Goal: Task Accomplishment & Management: Use online tool/utility

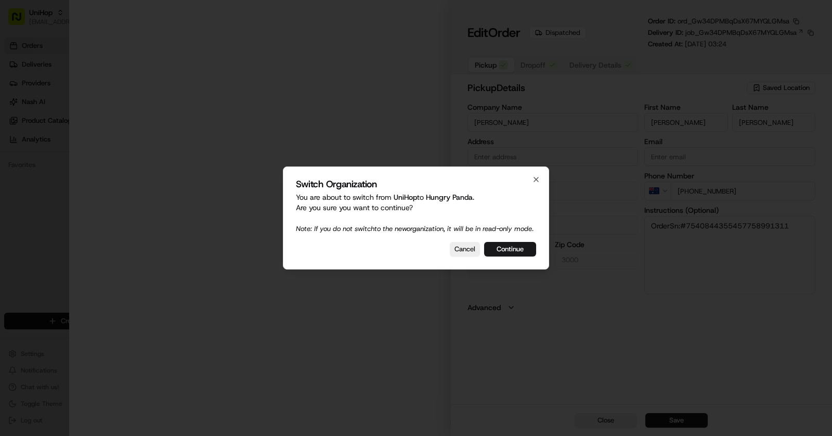
type input "shop [STREET_ADDRESS][PERSON_NAME]"
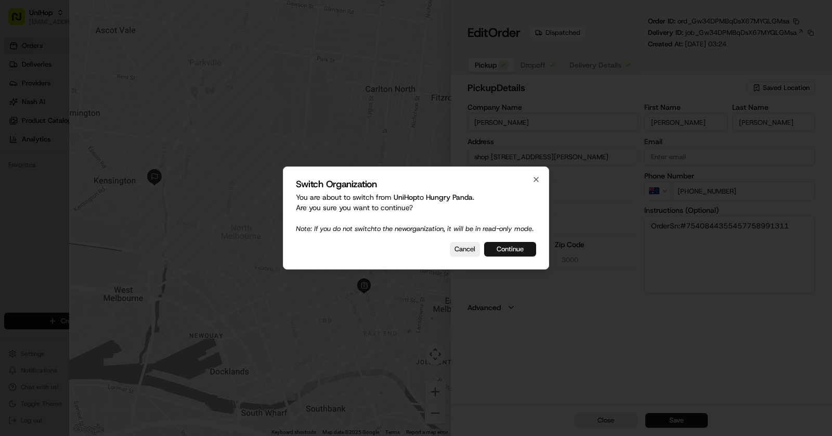
click at [524, 249] on button "Continue" at bounding box center [510, 249] width 52 height 15
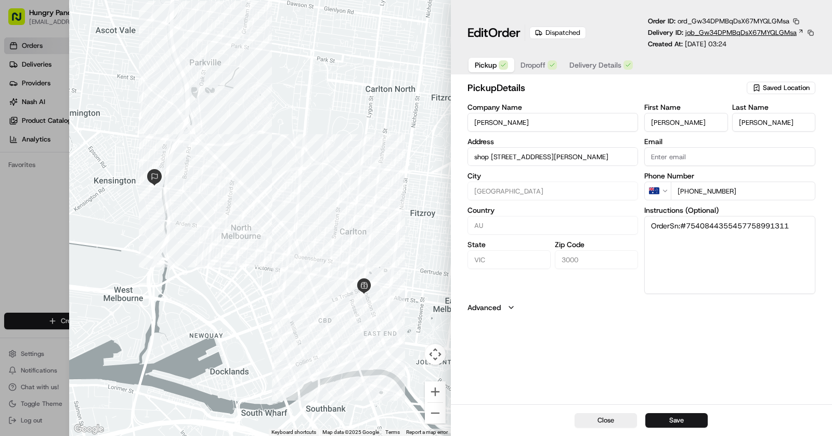
click at [767, 32] on span "job_Gw34DPMBqDsX67MYQLGMsa" at bounding box center [740, 32] width 111 height 9
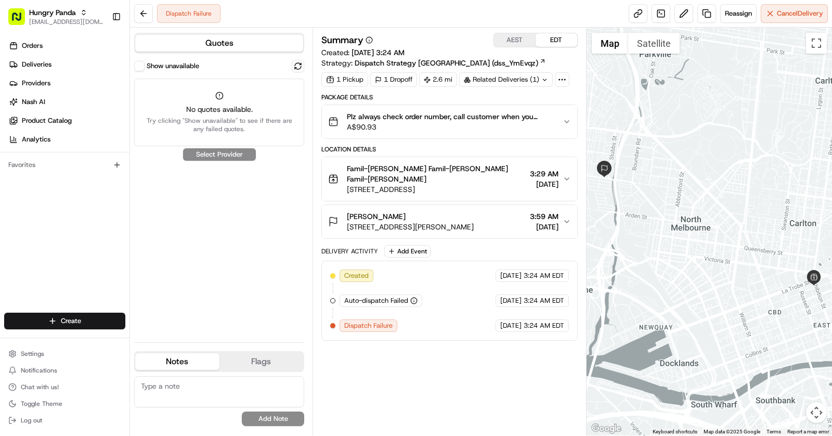
click at [137, 69] on button "Show unavailable" at bounding box center [139, 66] width 10 height 10
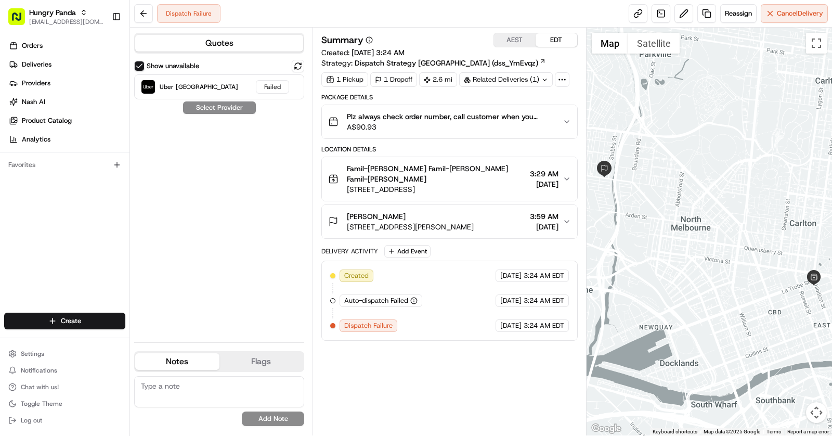
click at [258, 210] on div "Show unavailable Uber Australia Failed Select Provider" at bounding box center [219, 197] width 170 height 274
click at [733, 14] on span "Reassign" at bounding box center [738, 13] width 27 height 9
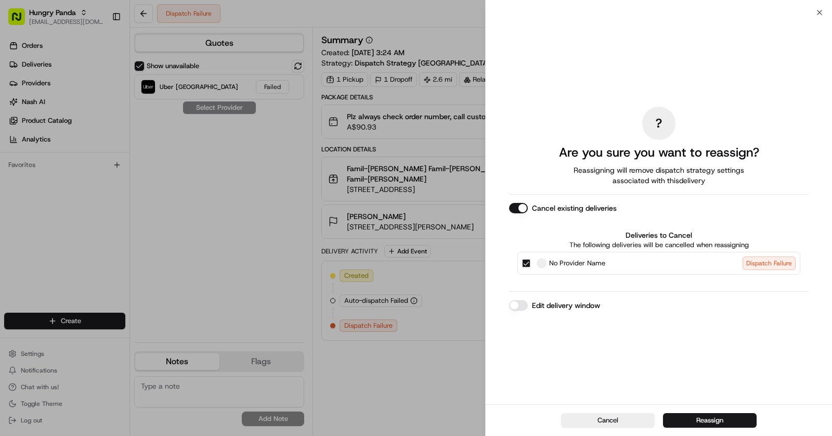
click at [512, 215] on div "Cancel existing deliveries Deliveries to Cancel The following deliveries will b…" at bounding box center [659, 243] width 300 height 80
click at [512, 213] on button "Cancel existing deliveries" at bounding box center [518, 208] width 19 height 10
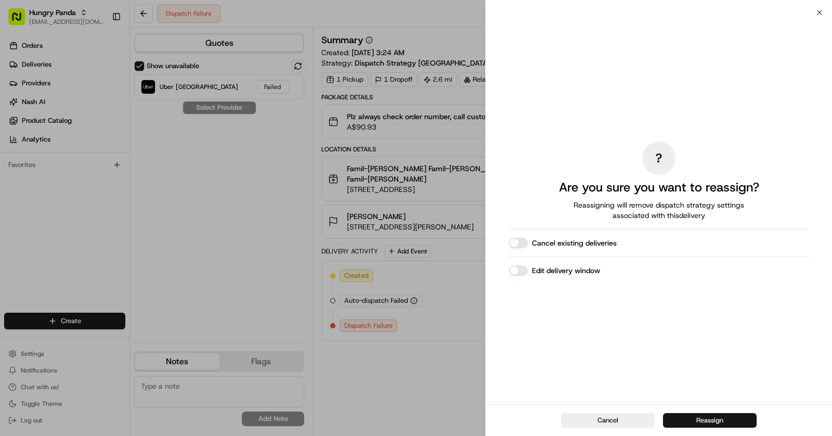
click at [703, 417] on button "Reassign" at bounding box center [710, 420] width 94 height 15
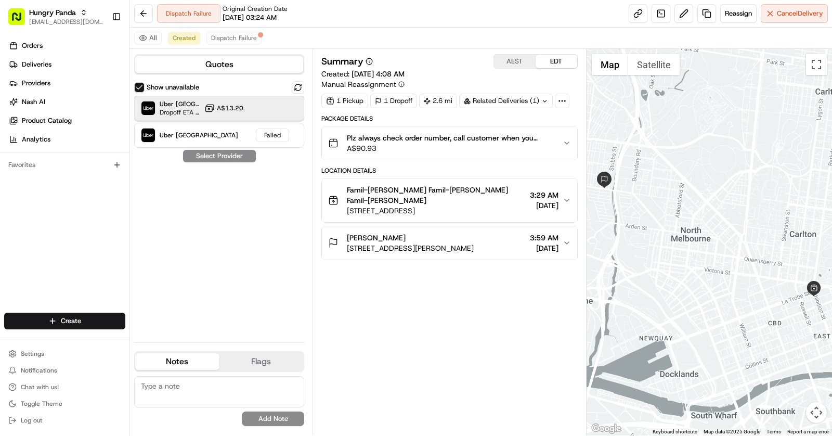
click at [252, 112] on div "Uber Australia Dropoff ETA 44 minutes A$13.20" at bounding box center [219, 108] width 170 height 25
click at [457, 232] on div "Pengyu Pengyu Pengyu" at bounding box center [410, 237] width 127 height 10
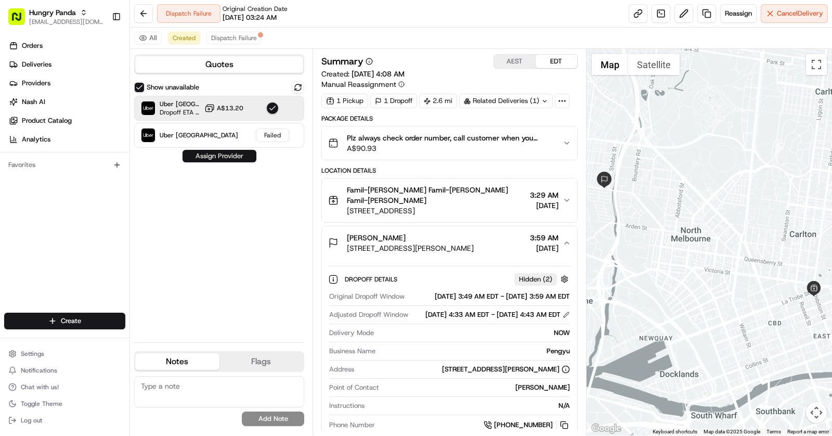
click at [217, 158] on button "Assign Provider" at bounding box center [220, 156] width 74 height 12
